Goal: Information Seeking & Learning: Compare options

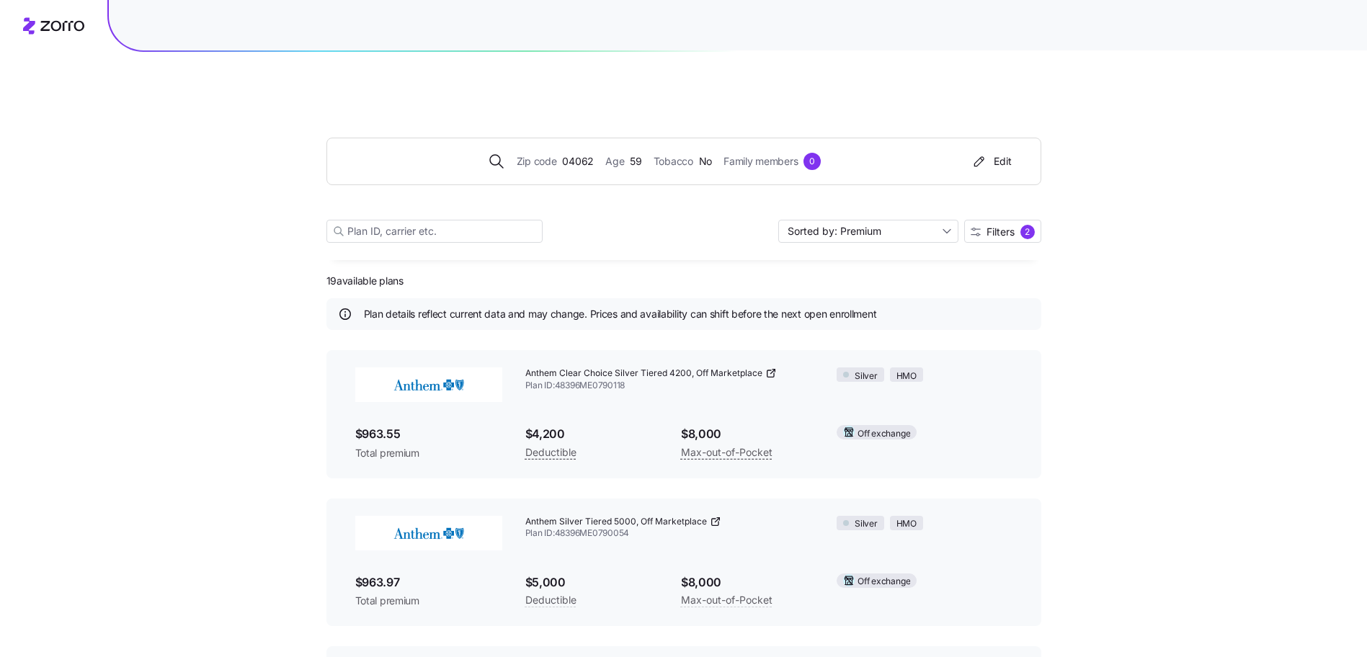
scroll to position [2217, 0]
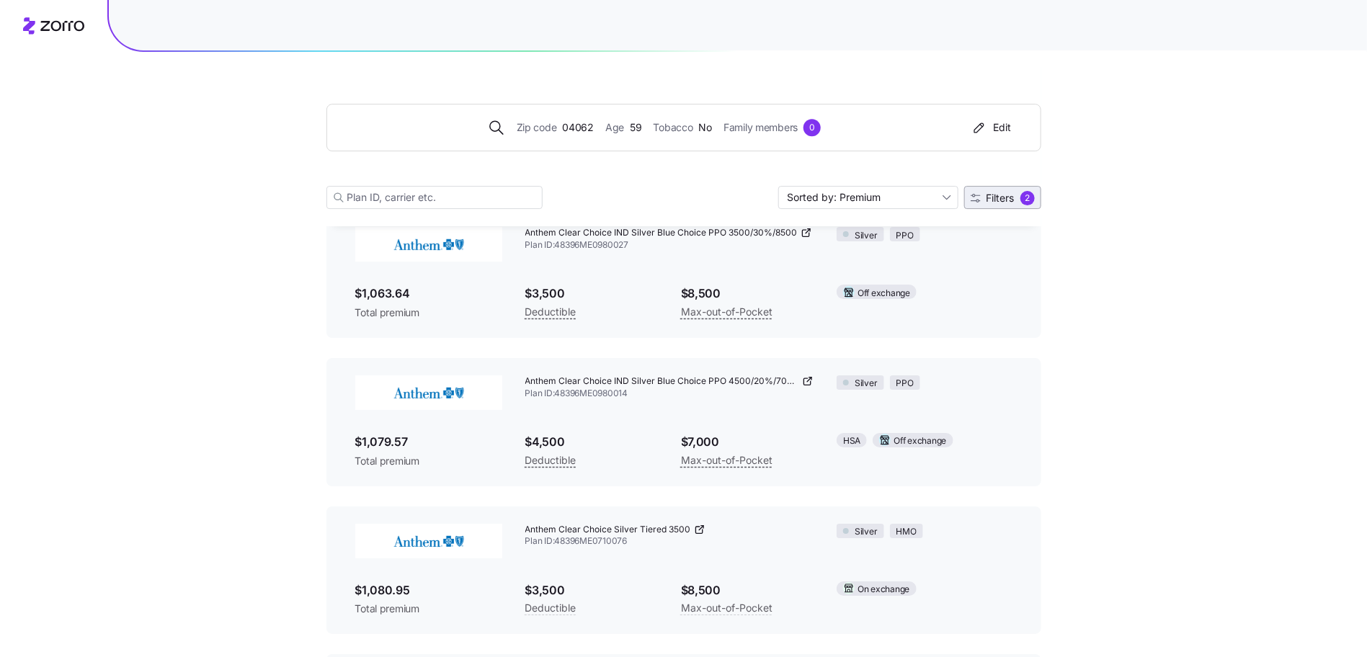
click at [1016, 200] on span "Filters 2" at bounding box center [1003, 198] width 64 height 14
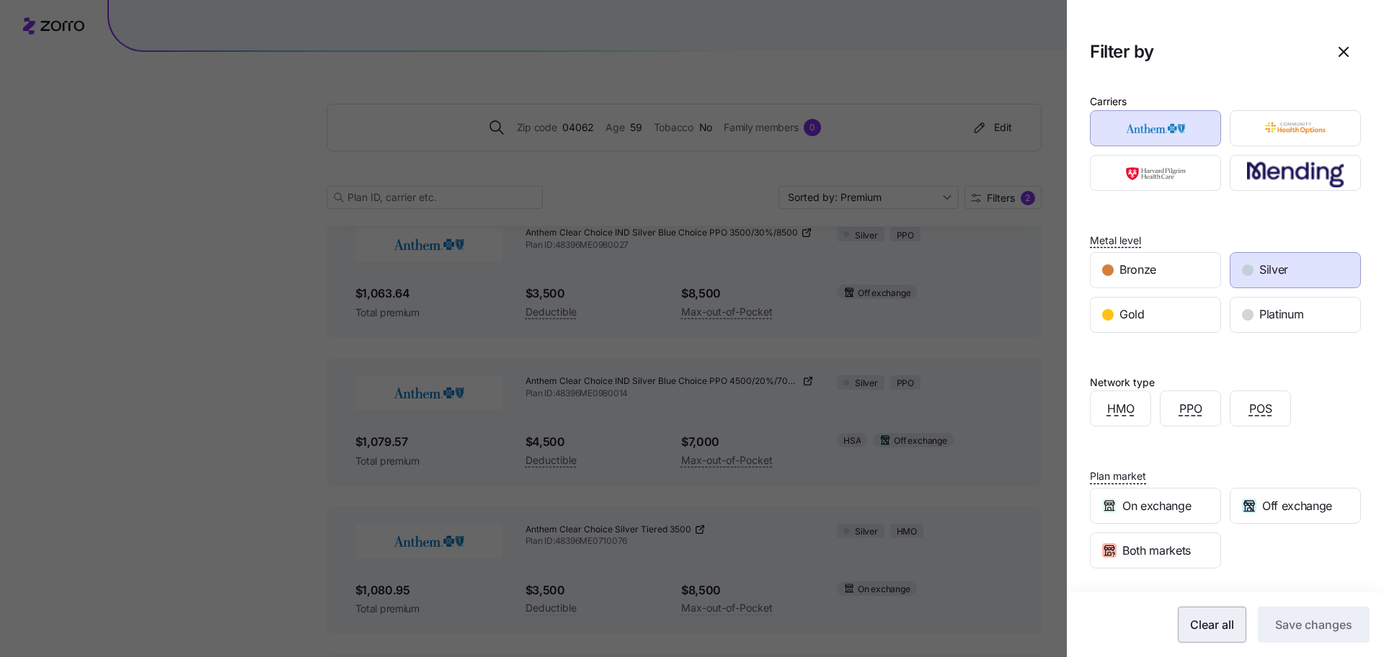
click at [1188, 608] on button "Clear all" at bounding box center [1212, 625] width 68 height 36
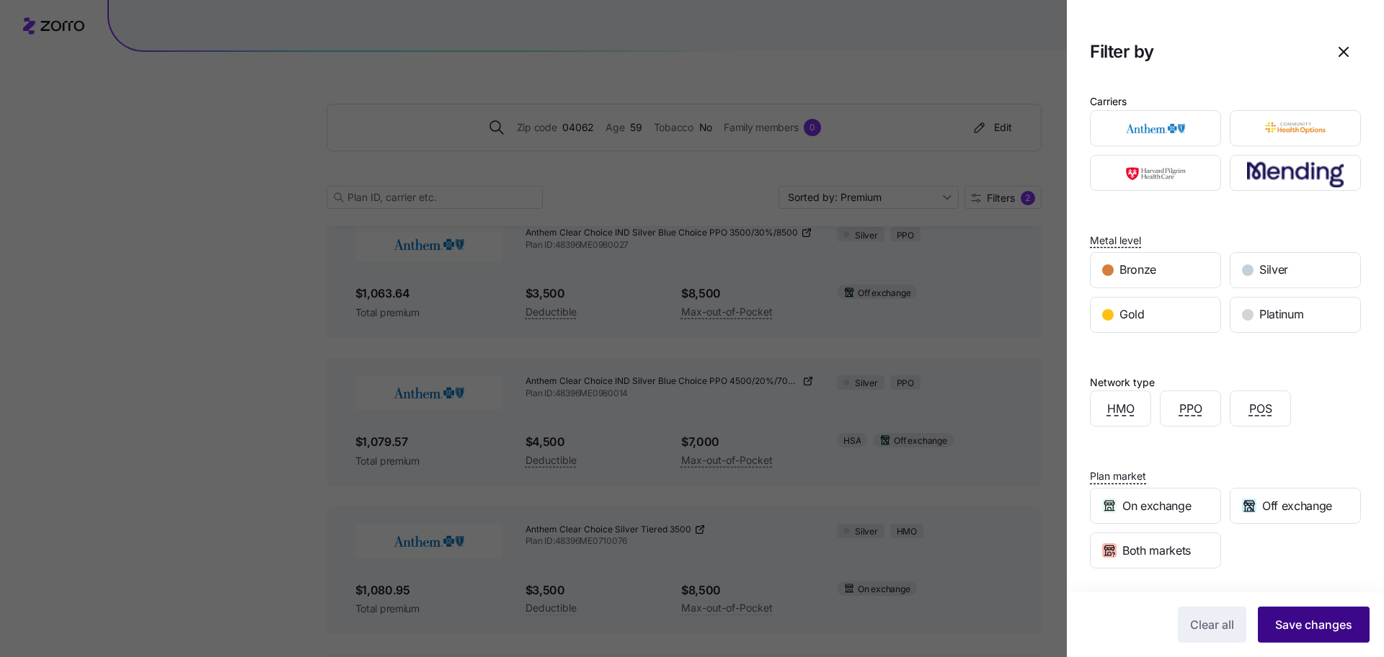
click at [1275, 627] on span "Save changes" at bounding box center [1313, 624] width 77 height 17
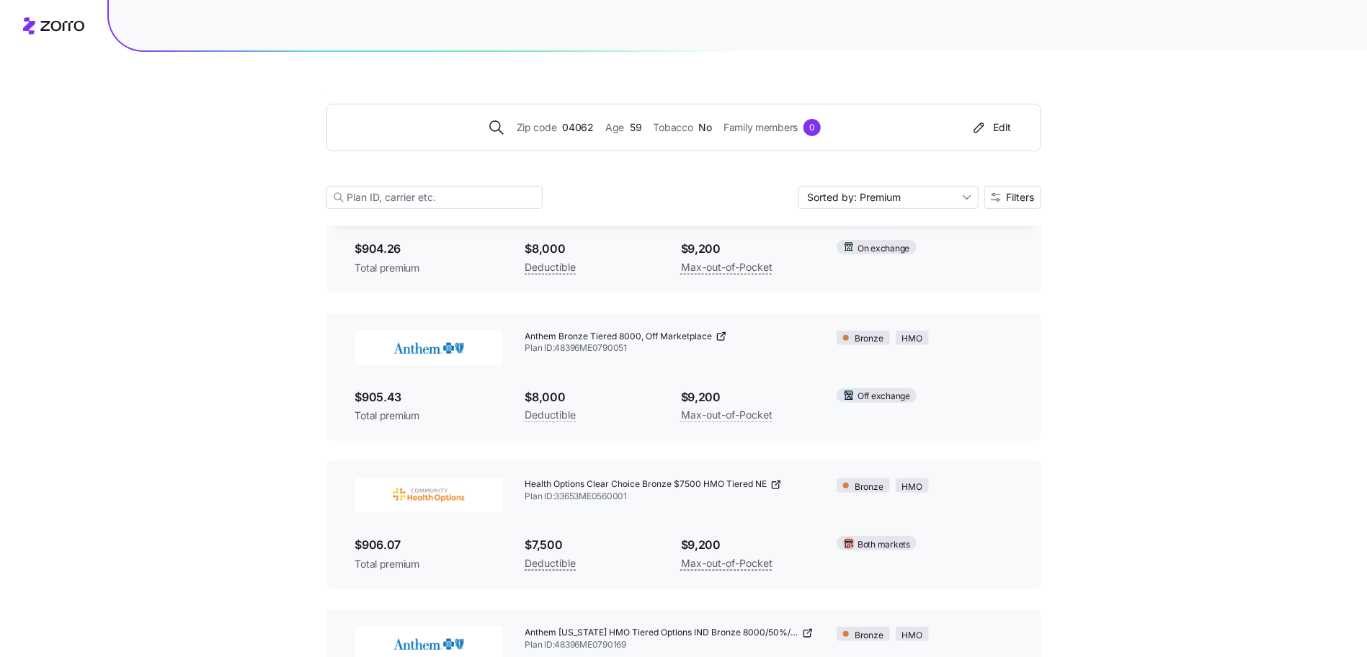
scroll to position [0, 0]
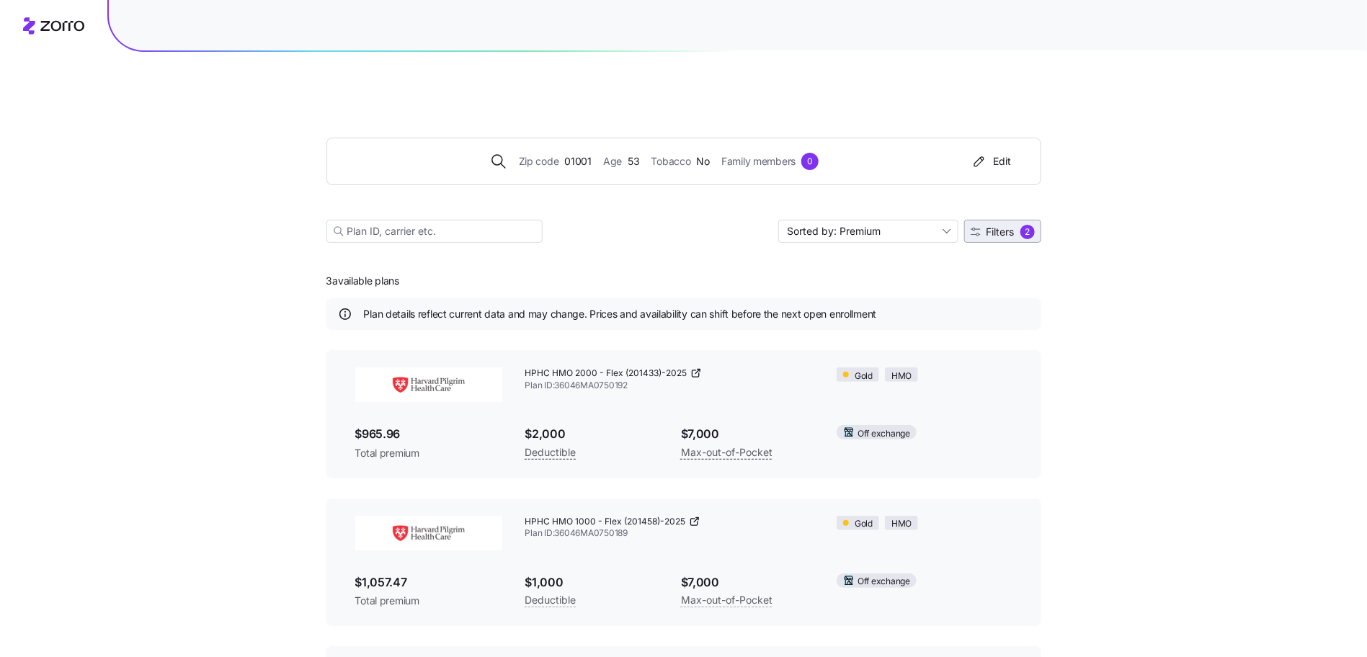
click at [1018, 225] on span "Filters 2" at bounding box center [1003, 232] width 64 height 14
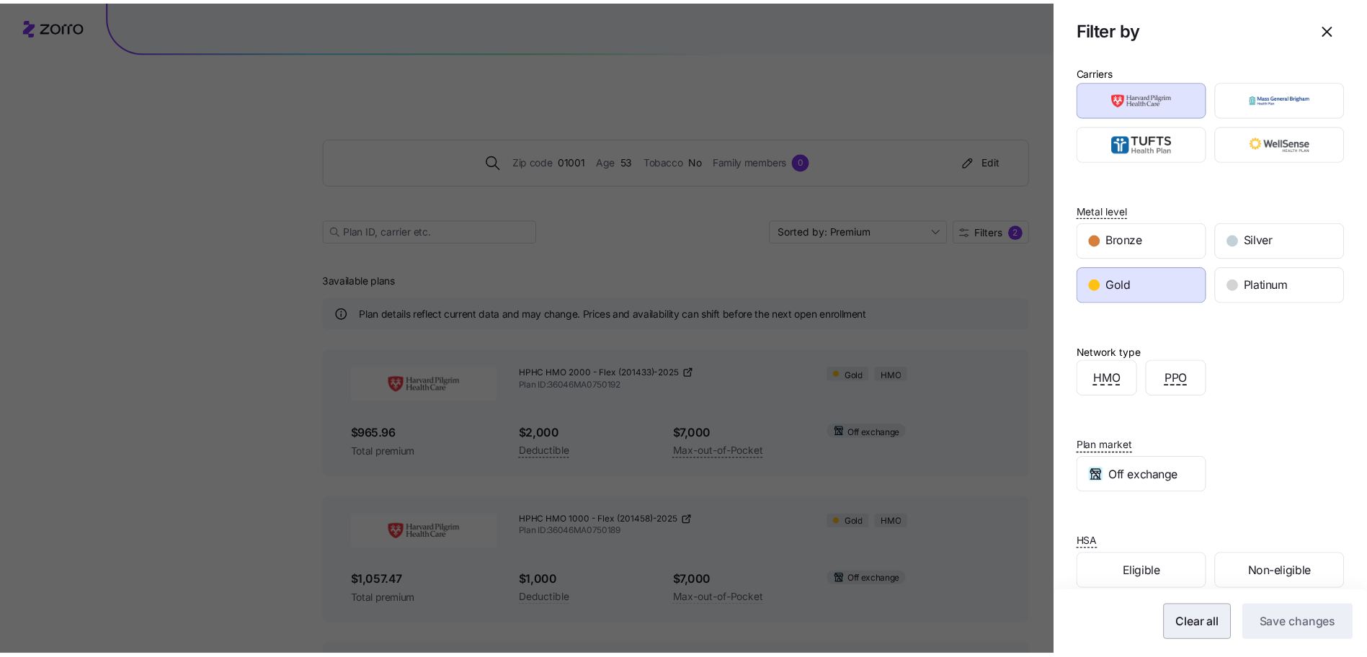
scroll to position [49, 0]
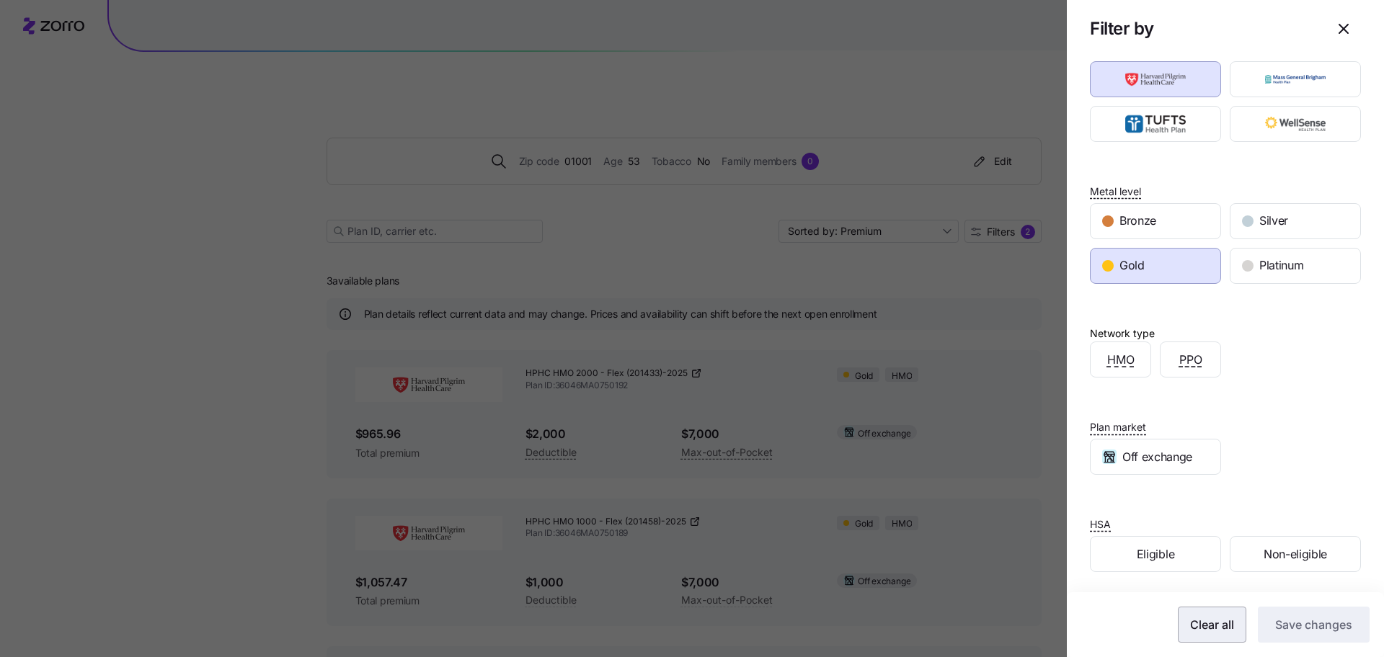
click at [1206, 629] on span "Clear all" at bounding box center [1212, 624] width 44 height 17
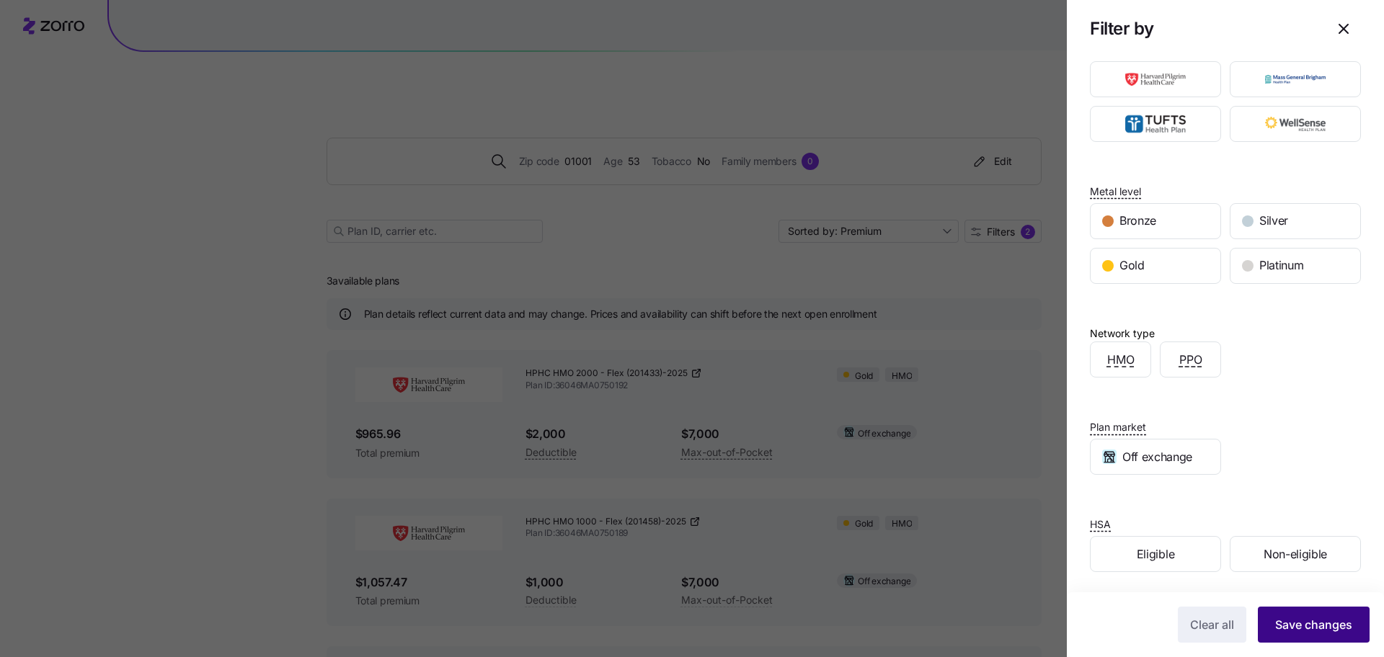
click at [1284, 628] on span "Save changes" at bounding box center [1313, 624] width 77 height 17
